Goal: Information Seeking & Learning: Learn about a topic

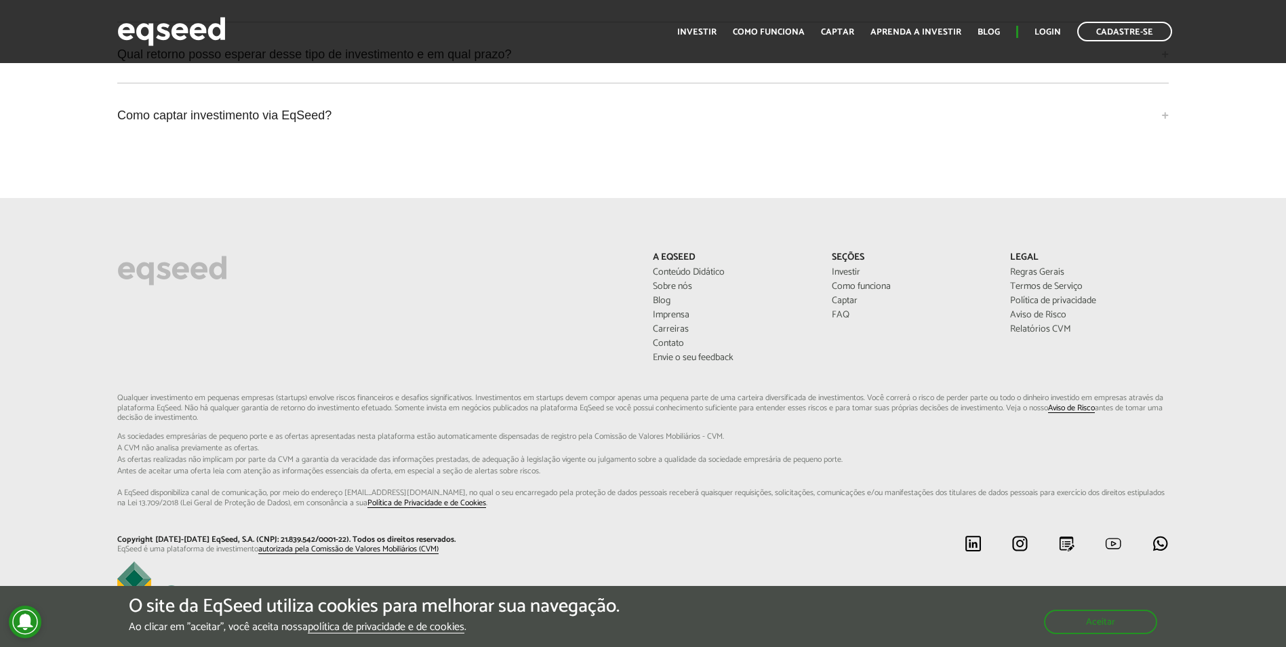
scroll to position [3215, 0]
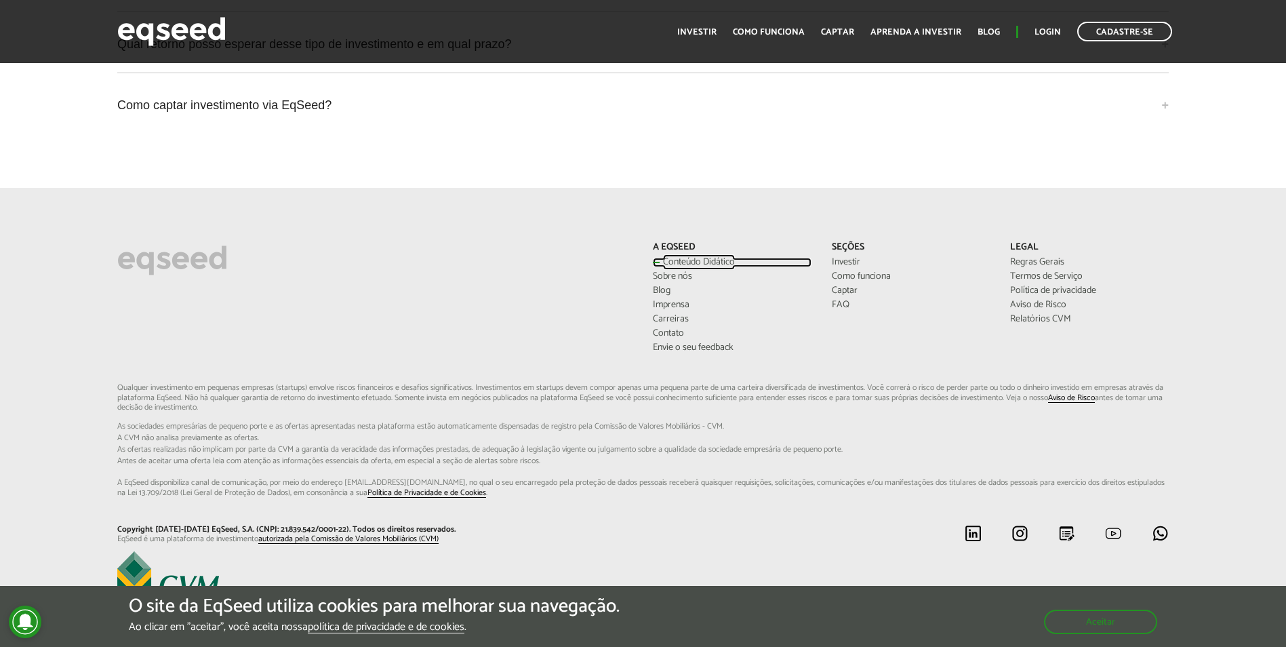
click at [672, 258] on link "Conteúdo Didático" at bounding box center [732, 262] width 158 height 9
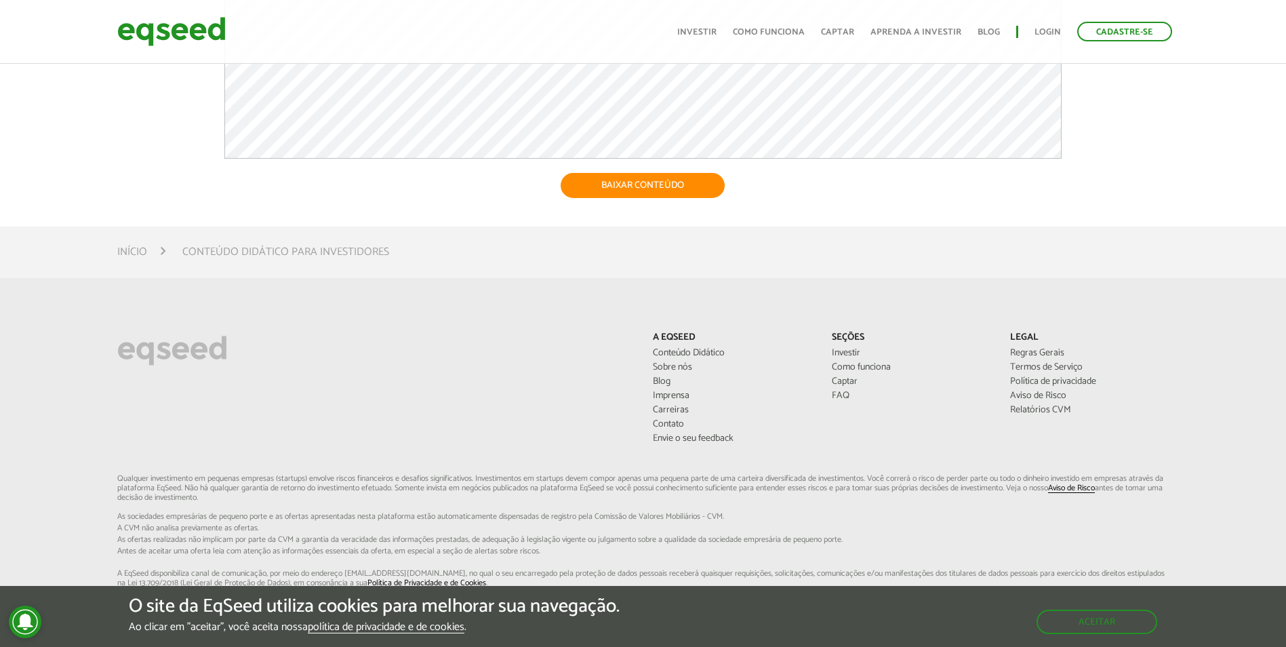
scroll to position [580, 0]
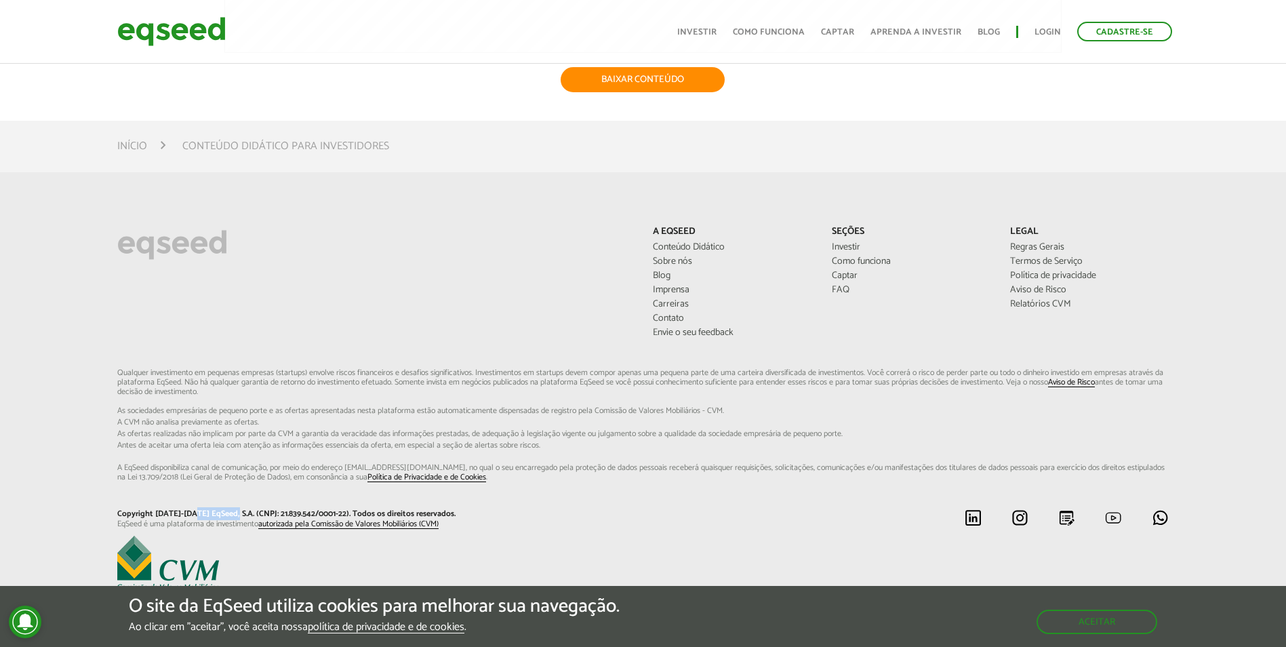
drag, startPoint x: 233, startPoint y: 516, endPoint x: 193, endPoint y: 509, distance: 40.6
click at [193, 509] on p "Copyright [DATE]-[DATE] EqSeed, S.A. (CNPJ: 21.839.542/0001-22). Todos os direi…" at bounding box center [374, 513] width 515 height 9
copy p "EqSeed, S.A"
drag, startPoint x: 236, startPoint y: 516, endPoint x: 192, endPoint y: 512, distance: 43.6
click at [192, 512] on p "Copyright [DATE]-[DATE] EqSeed, S.A. (CNPJ: 21.839.542/0001-22). Todos os direi…" at bounding box center [374, 513] width 515 height 9
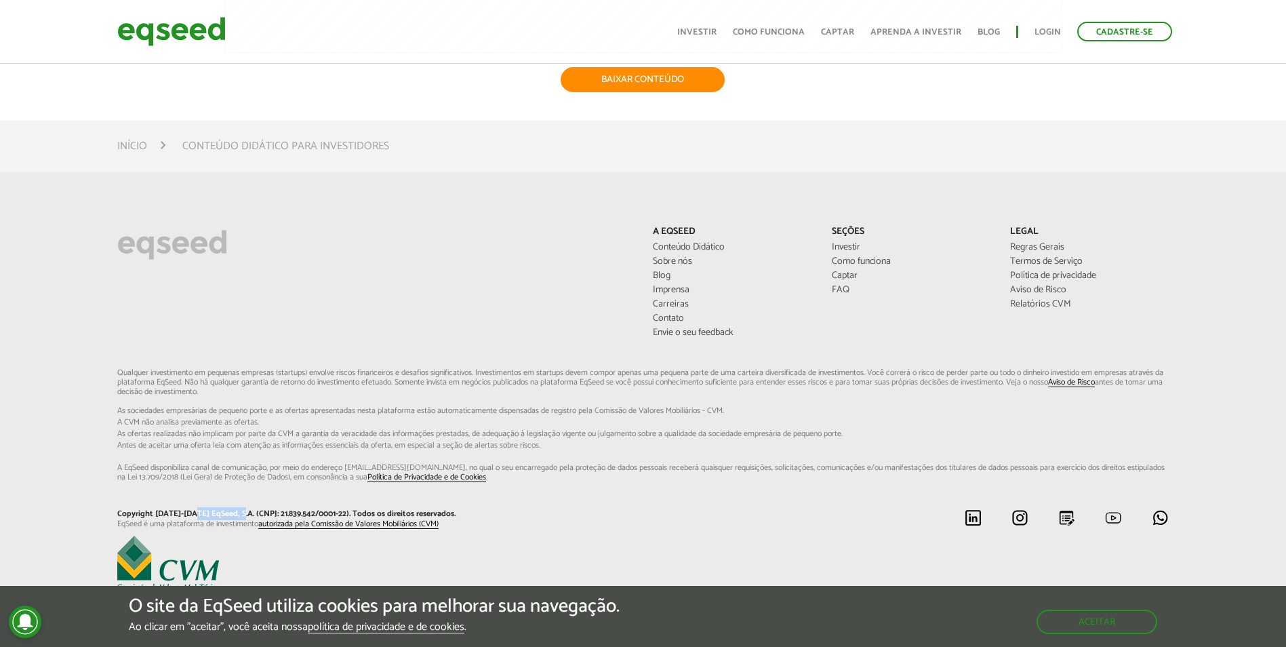
copy p "EqSeed, S.A."
